Goal: Download file/media

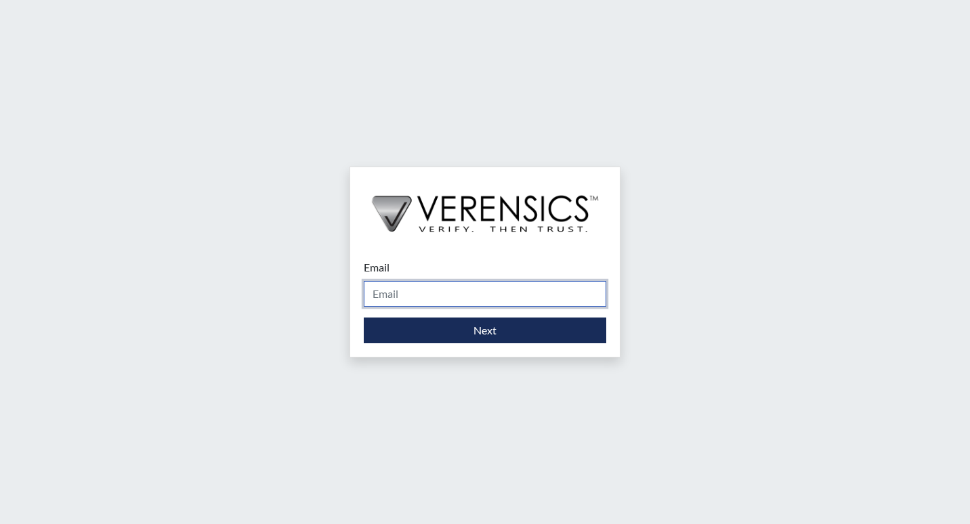
click at [411, 292] on input "Email" at bounding box center [485, 294] width 243 height 26
type input "[PERSON_NAME][EMAIL_ADDRESS][PERSON_NAME][DOMAIN_NAME]"
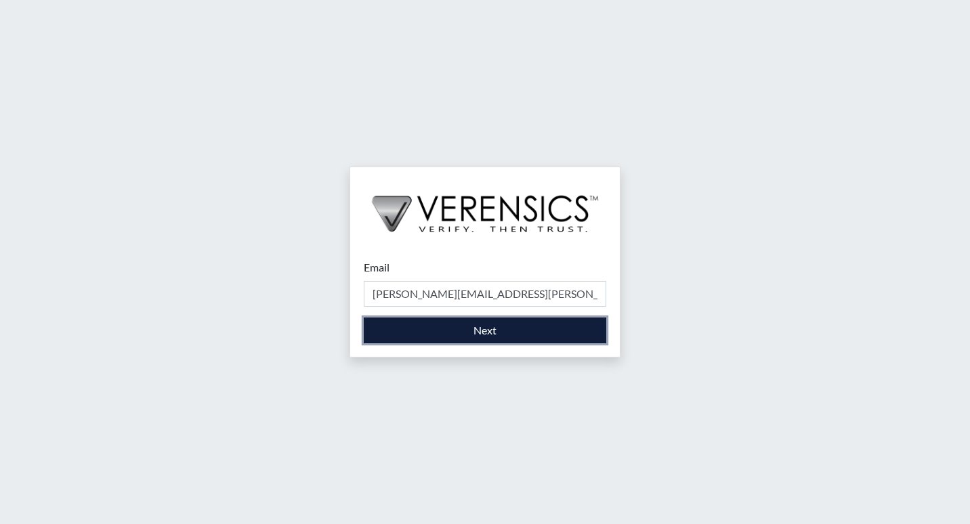
click at [438, 333] on button "Next" at bounding box center [485, 331] width 243 height 26
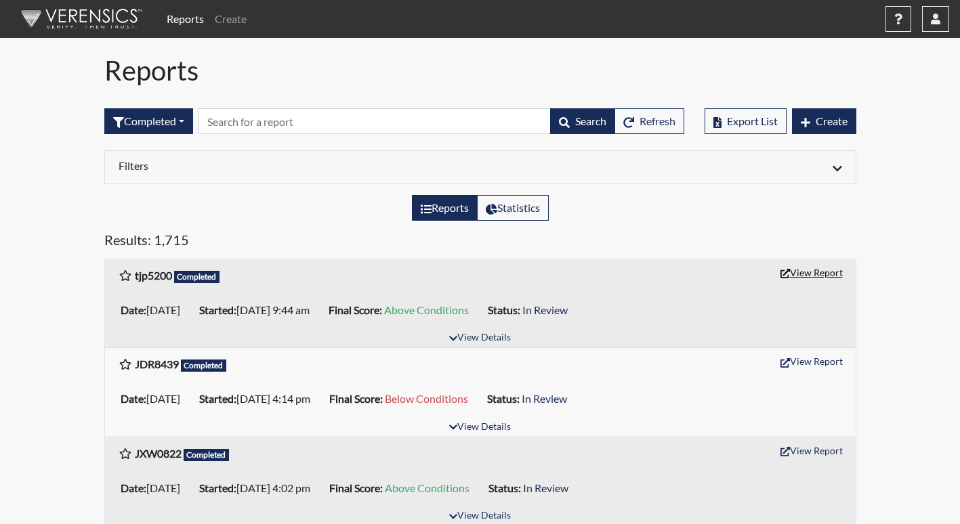
click at [798, 275] on button "View Report" at bounding box center [811, 272] width 75 height 21
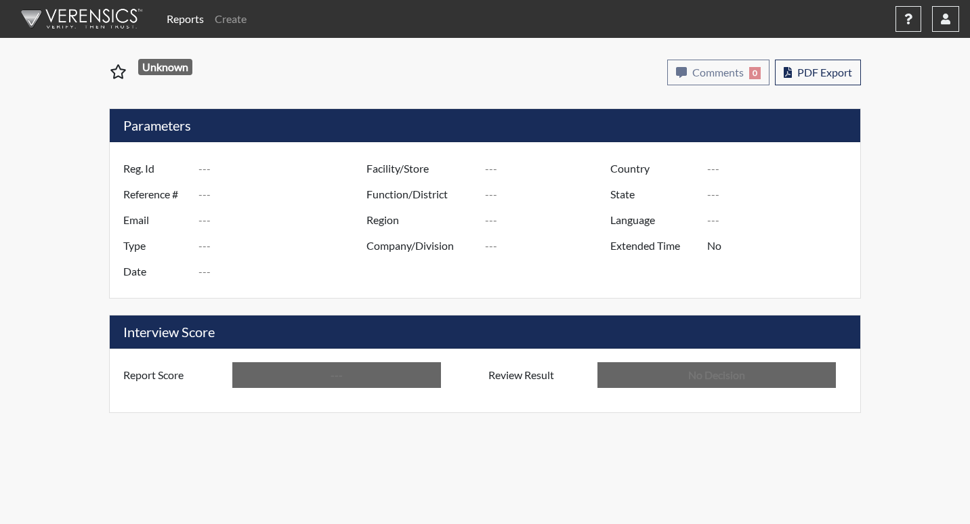
type input "tjp5200"
type input "51067"
type input "---"
type input "Corrections Pre-Employment"
type input "[DATE]"
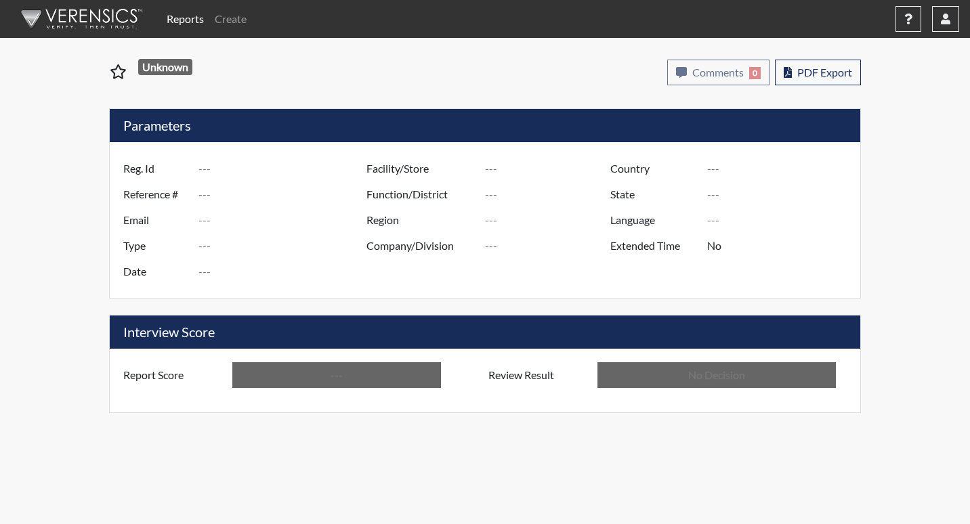
type input "[PERSON_NAME]"
type input "[GEOGRAPHIC_DATA]"
type input "[US_STATE]"
type input "English"
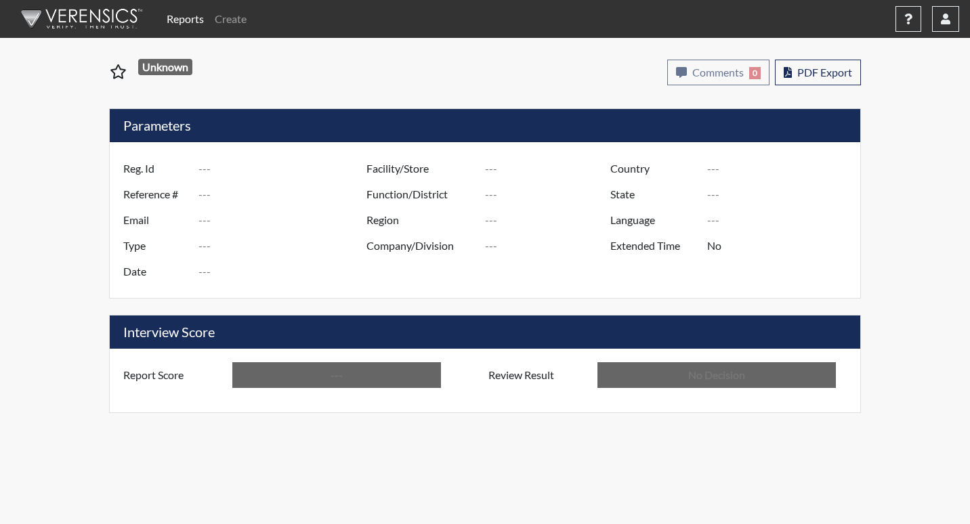
type input "Above Conditions"
type input "In Review"
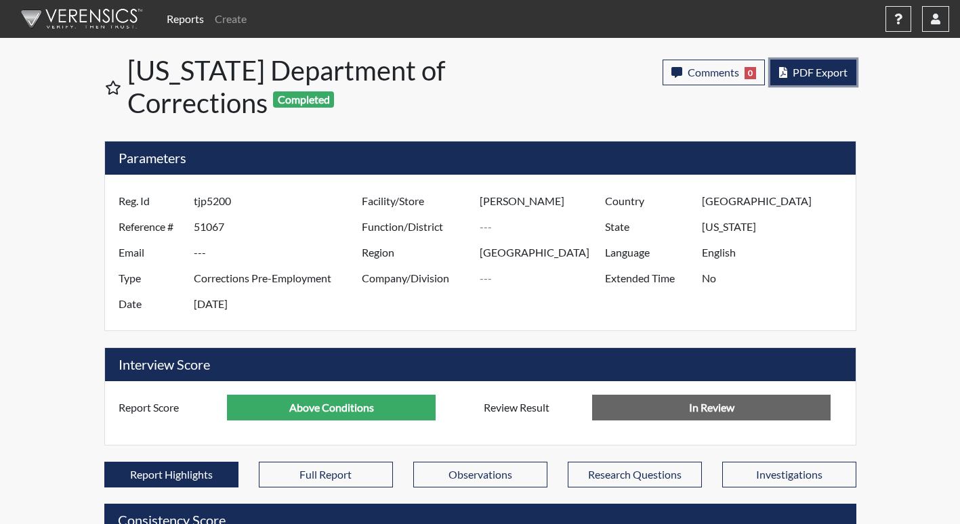
scroll to position [225, 563]
click at [812, 79] on button "PDF Export" at bounding box center [813, 73] width 86 height 26
